Goal: Task Accomplishment & Management: Use online tool/utility

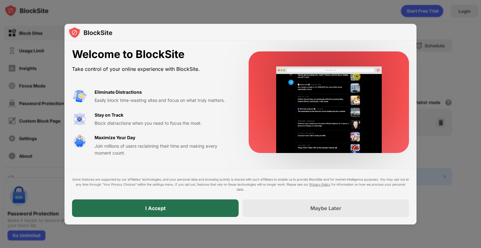
click at [175, 213] on div "I Accept" at bounding box center [155, 208] width 167 height 18
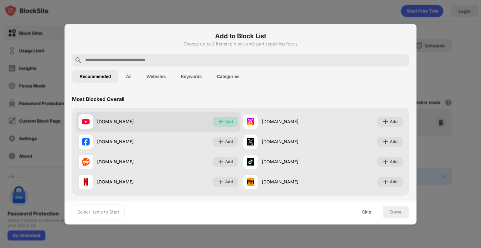
click at [221, 124] on img at bounding box center [221, 121] width 6 height 6
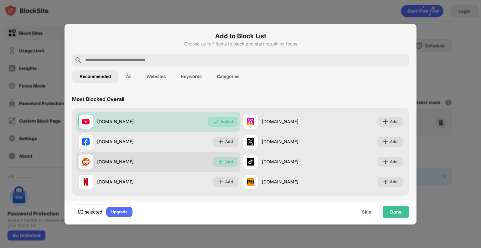
click at [232, 163] on div "Add" at bounding box center [225, 162] width 25 height 10
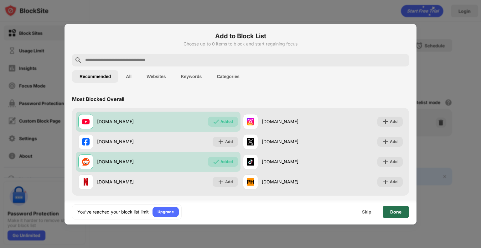
click at [395, 214] on div "Done" at bounding box center [395, 211] width 11 height 5
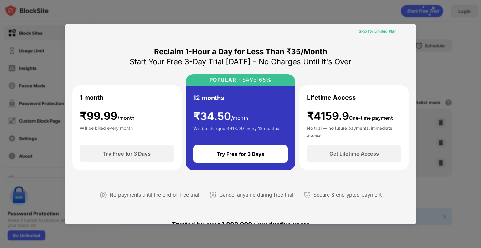
click at [368, 35] on div "Skip for Limited Plan" at bounding box center [378, 31] width 48 height 10
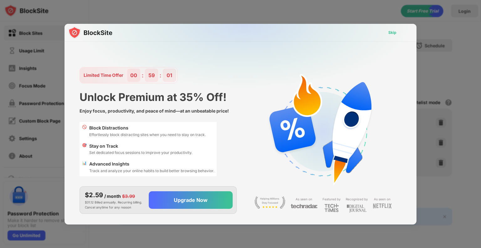
click at [394, 32] on div "Skip" at bounding box center [392, 32] width 8 height 6
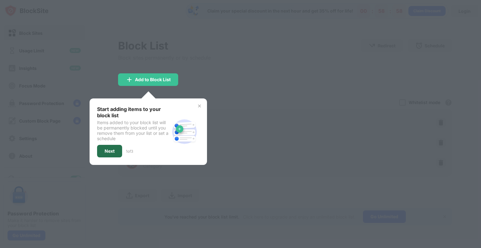
click at [114, 149] on div "Next" at bounding box center [110, 151] width 10 height 5
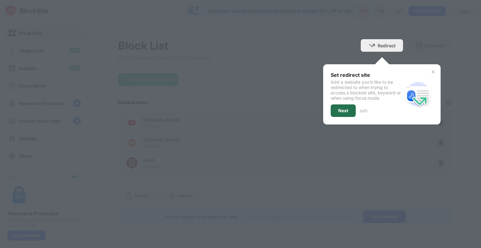
click at [339, 109] on div "Next" at bounding box center [343, 110] width 10 height 5
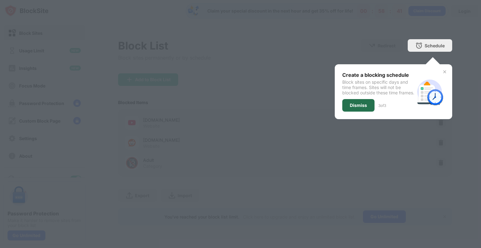
click at [353, 108] on div "Dismiss" at bounding box center [358, 105] width 17 height 5
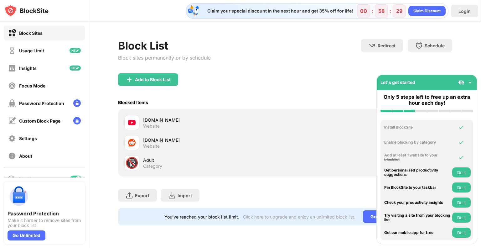
click at [470, 81] on img at bounding box center [470, 82] width 6 height 6
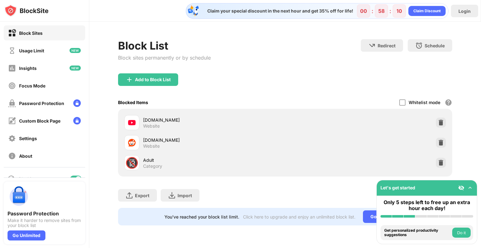
click at [219, 120] on div "[DOMAIN_NAME]" at bounding box center [214, 120] width 142 height 7
click at [178, 120] on div "[DOMAIN_NAME]" at bounding box center [214, 120] width 142 height 7
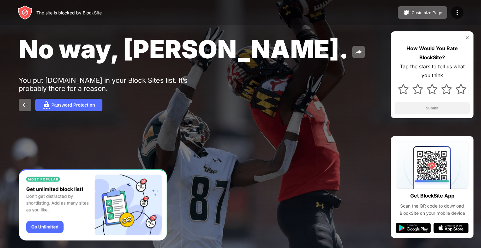
click at [469, 38] on img at bounding box center [467, 37] width 5 height 5
click at [466, 36] on img at bounding box center [467, 37] width 5 height 5
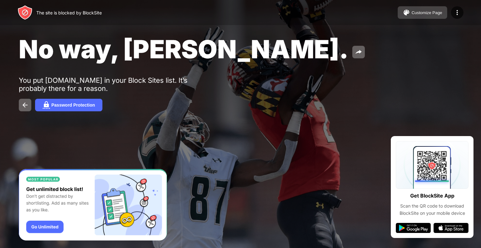
click at [423, 15] on div "Customize Page" at bounding box center [427, 12] width 31 height 5
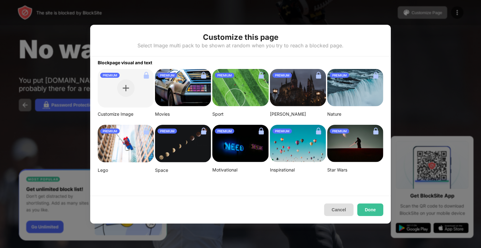
click at [342, 205] on button "Cancel" at bounding box center [338, 209] width 29 height 13
